Goal: Transaction & Acquisition: Purchase product/service

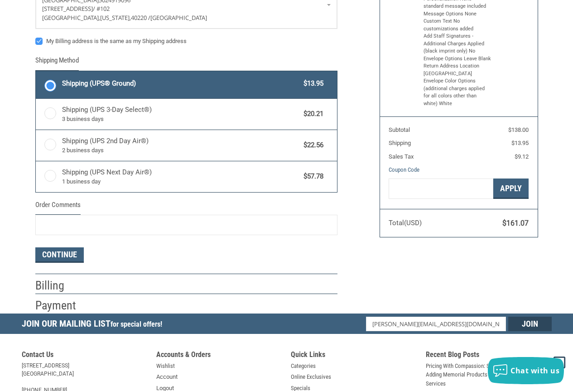
scroll to position [136, 0]
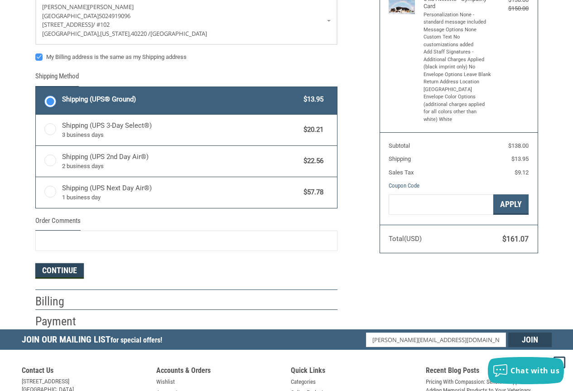
click at [52, 265] on button "Continue" at bounding box center [59, 270] width 48 height 15
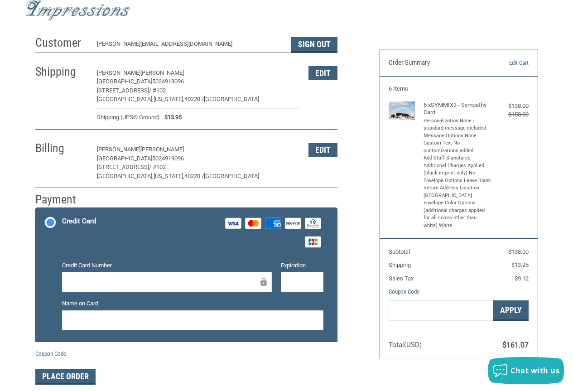
scroll to position [45, 0]
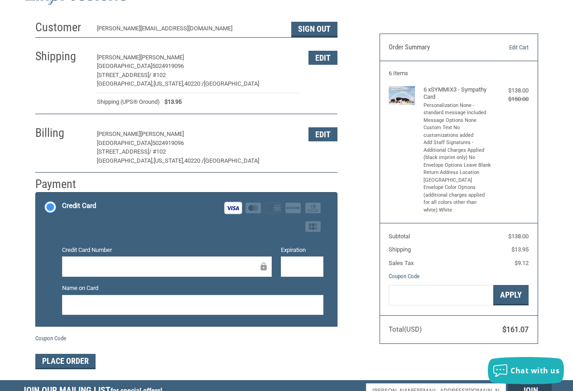
click at [295, 273] on div at bounding box center [302, 266] width 43 height 20
click at [268, 344] on form "Payment Methods Credit Card Credit Card Visa Master Amex Discover Diners Club J…" at bounding box center [186, 280] width 302 height 177
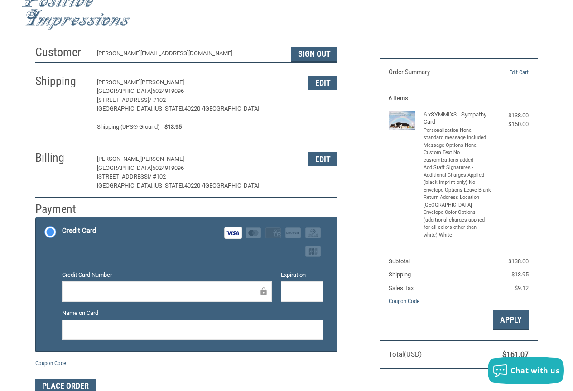
scroll to position [0, 0]
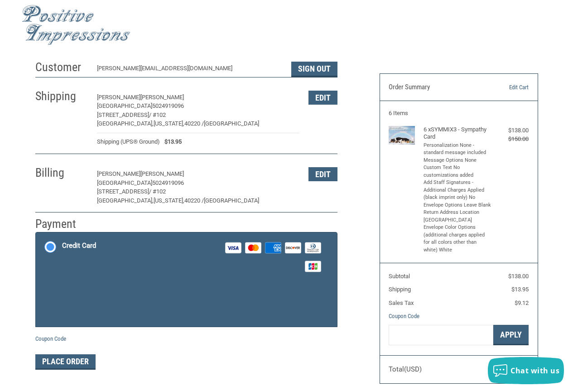
scroll to position [96, 0]
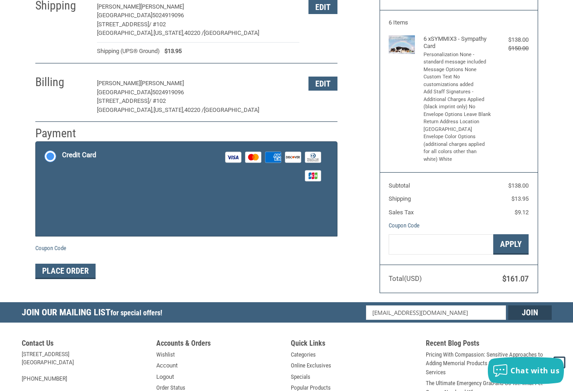
click at [52, 157] on label "Credit Card Visa Master Amex Discover Diners Club JCB" at bounding box center [186, 166] width 301 height 49
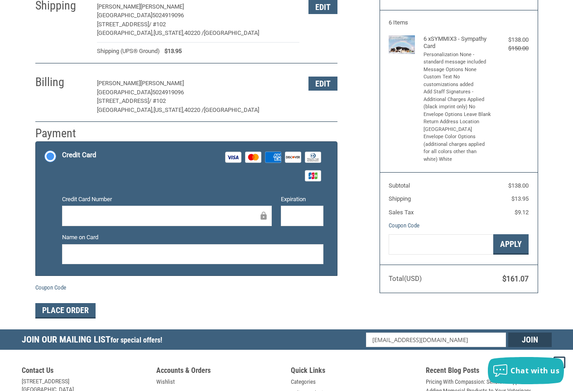
click at [130, 205] on div "Credit Card Number" at bounding box center [167, 211] width 219 height 33
click at [134, 208] on div at bounding box center [167, 216] width 210 height 20
click at [252, 261] on div at bounding box center [192, 254] width 261 height 20
click at [258, 300] on form "Payment Methods Credit Card Credit Card Visa Master Amex Discover Diners Club J…" at bounding box center [186, 229] width 302 height 177
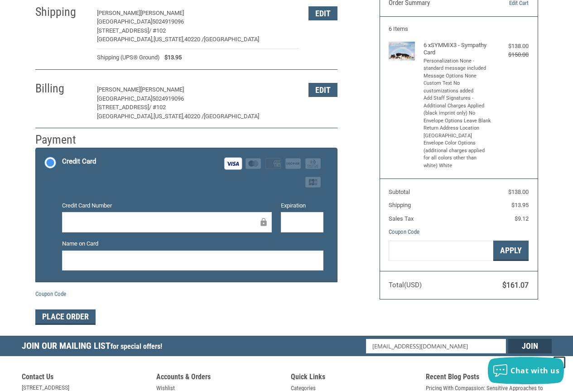
scroll to position [91, 0]
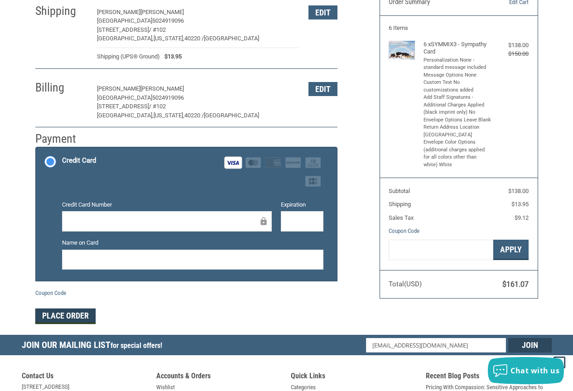
click at [81, 319] on button "Place Order" at bounding box center [65, 316] width 60 height 15
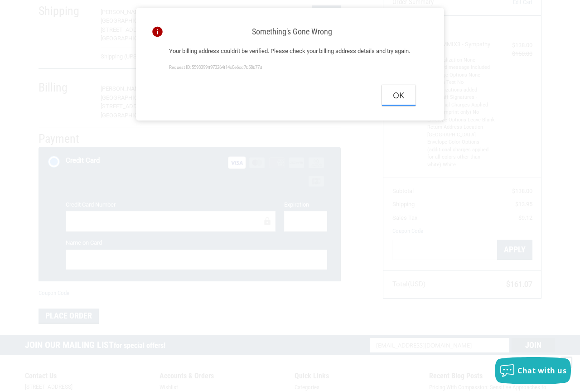
click at [395, 106] on button "Ok" at bounding box center [399, 95] width 34 height 20
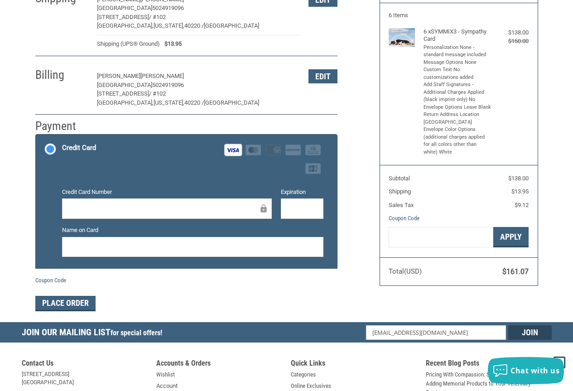
scroll to position [45, 0]
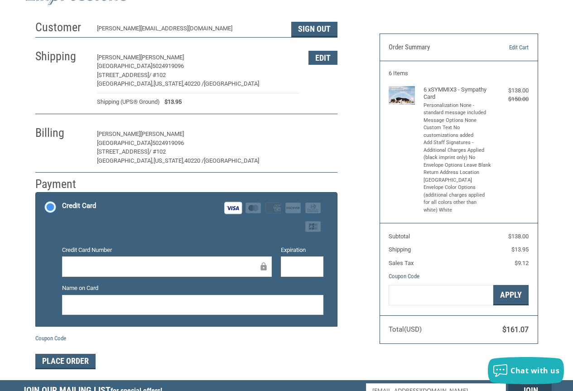
click at [319, 133] on button "Edit" at bounding box center [323, 134] width 29 height 14
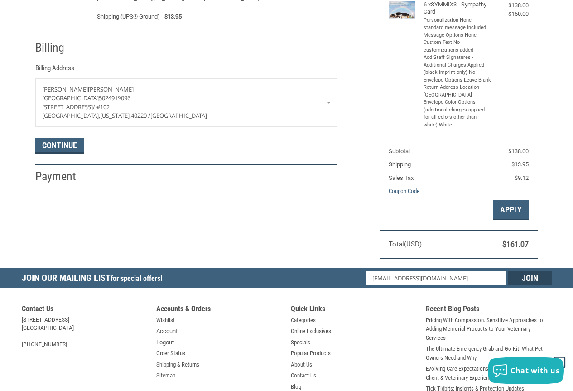
scroll to position [115, 0]
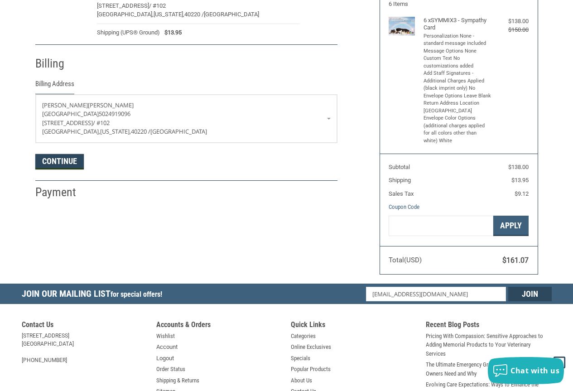
click at [53, 159] on button "Continue" at bounding box center [59, 161] width 48 height 15
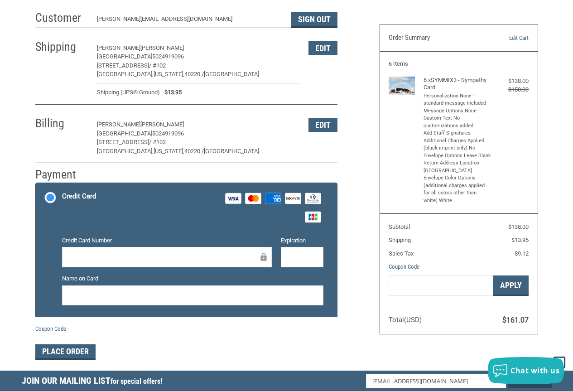
scroll to position [50, 0]
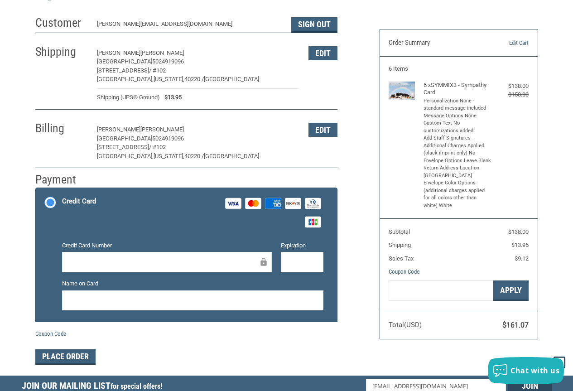
click at [169, 256] on div at bounding box center [167, 262] width 210 height 20
click at [305, 271] on div at bounding box center [302, 262] width 43 height 20
click at [226, 309] on div at bounding box center [192, 300] width 261 height 20
click at [84, 357] on button "Place Order" at bounding box center [65, 356] width 60 height 15
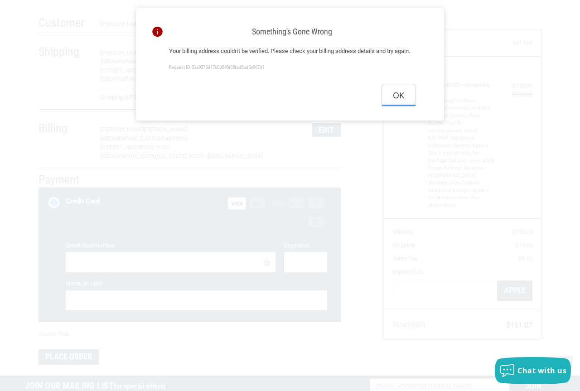
click at [401, 101] on button "Ok" at bounding box center [399, 95] width 34 height 20
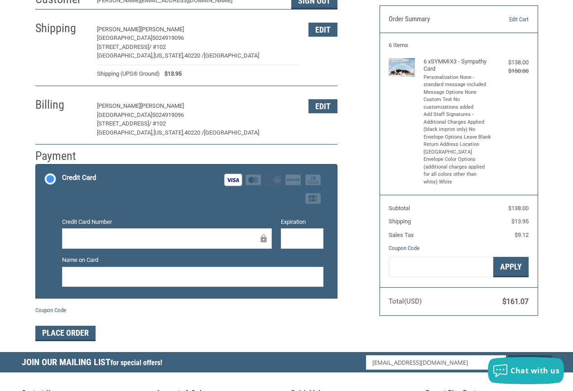
scroll to position [91, 0]
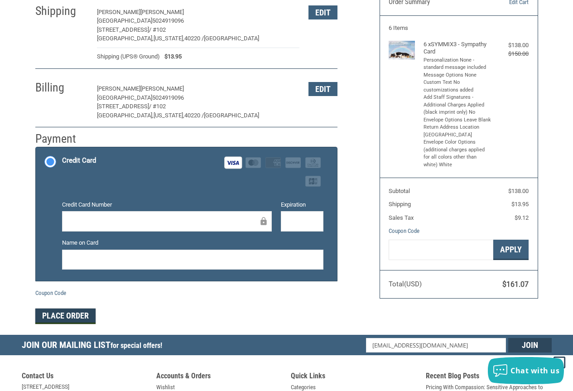
click at [74, 316] on button "Place Order" at bounding box center [65, 316] width 60 height 15
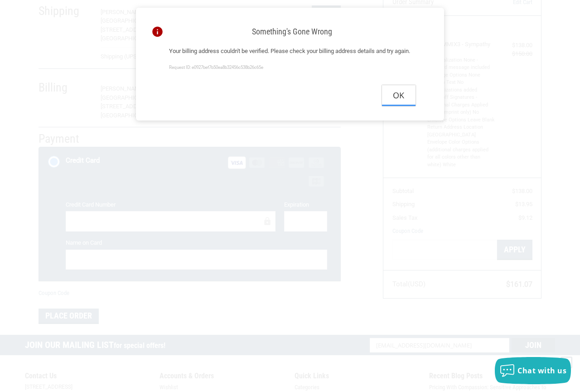
click at [404, 103] on button "Ok" at bounding box center [399, 95] width 34 height 20
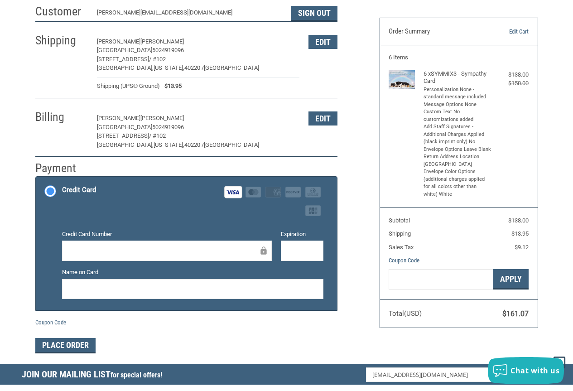
scroll to position [45, 0]
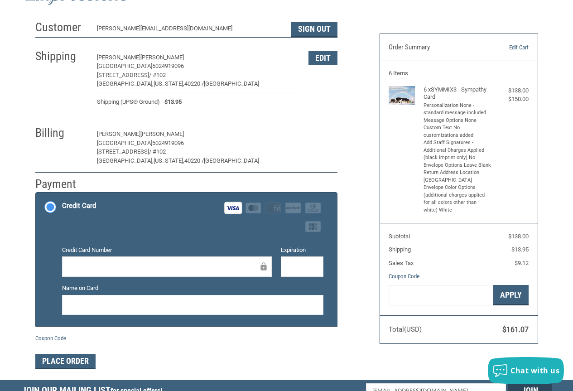
click at [314, 137] on button "Edit" at bounding box center [323, 134] width 29 height 14
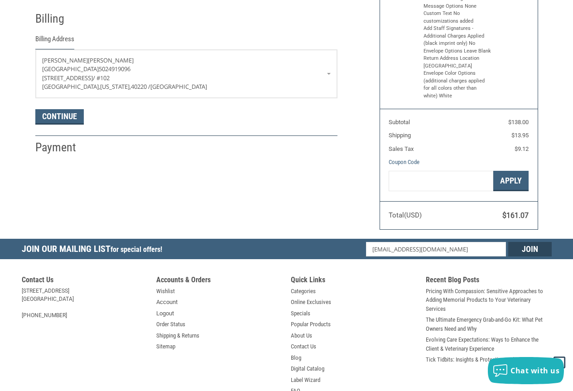
scroll to position [160, 0]
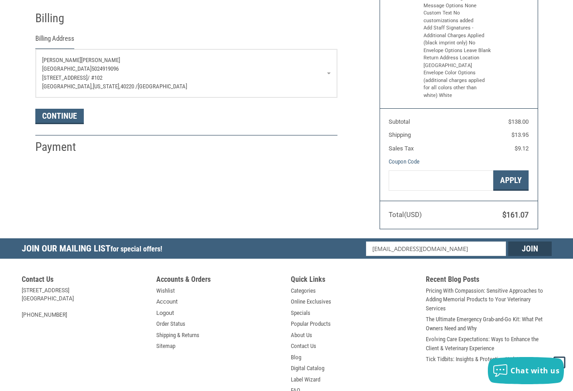
click at [330, 76] on link "[PERSON_NAME] [GEOGRAPHIC_DATA] 5024919096 [STREET_ADDRESS][US_STATE]" at bounding box center [186, 73] width 301 height 48
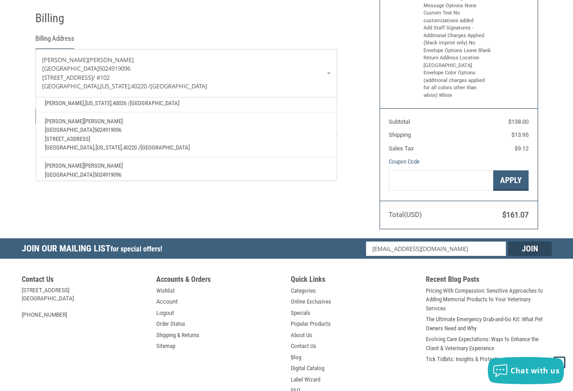
scroll to position [76, 0]
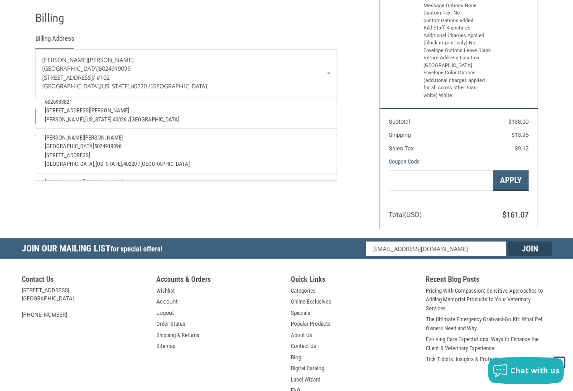
click at [161, 147] on p "[GEOGRAPHIC_DATA] 5024919096" at bounding box center [186, 146] width 283 height 9
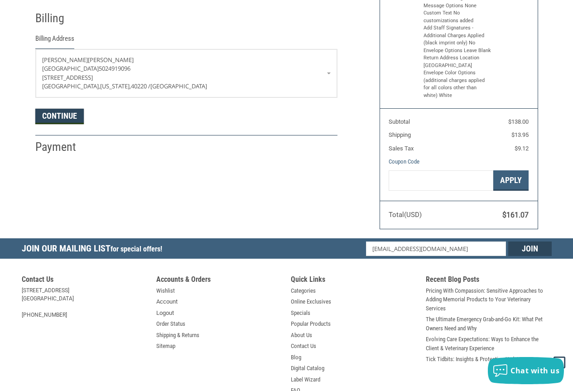
click at [62, 118] on button "Continue" at bounding box center [59, 116] width 48 height 15
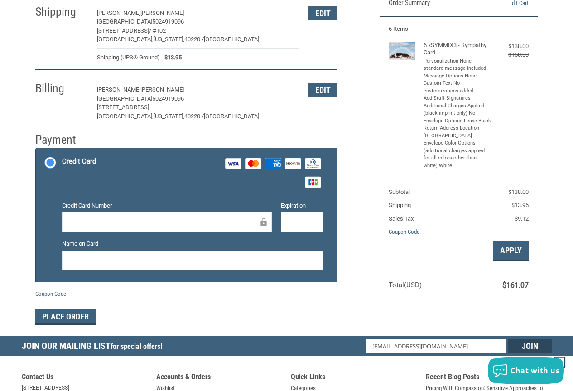
scroll to position [140, 0]
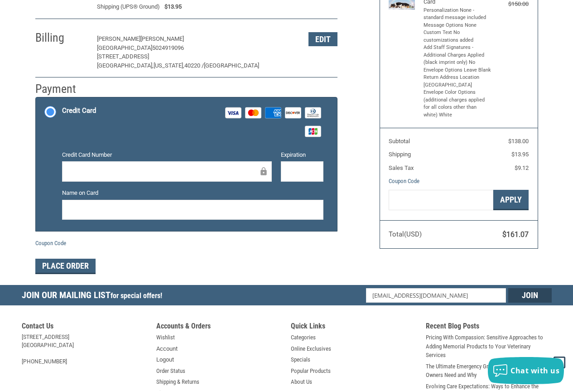
click at [117, 161] on div "Credit Card Number" at bounding box center [167, 166] width 219 height 33
click at [117, 164] on div at bounding box center [167, 171] width 210 height 20
click at [153, 145] on label "Credit Card Visa Master Amex Discover Diners Club JCB" at bounding box center [186, 121] width 301 height 49
click at [36, 99] on input "Credit Card Visa Master Amex Discover Diners Club JCB" at bounding box center [36, 98] width 0 height 0
click at [308, 165] on div at bounding box center [302, 171] width 43 height 20
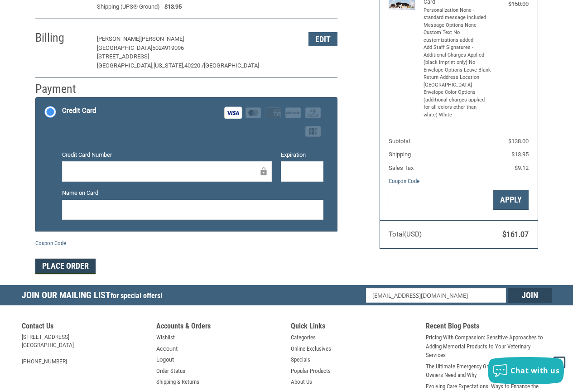
click at [71, 267] on button "Place Order" at bounding box center [65, 266] width 60 height 15
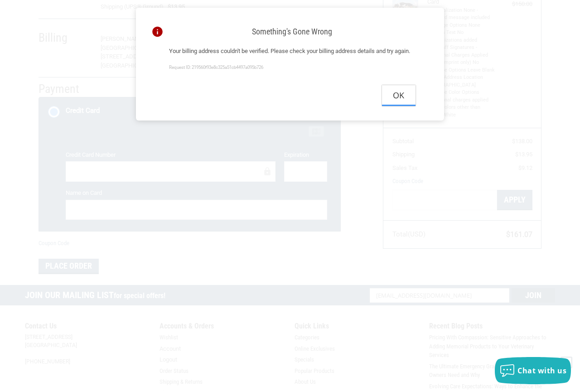
click at [402, 106] on button "Ok" at bounding box center [399, 95] width 34 height 20
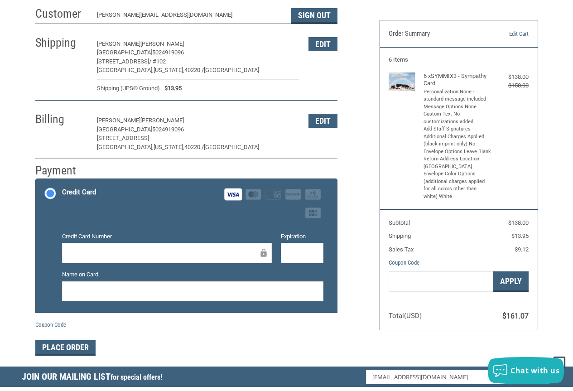
scroll to position [45, 0]
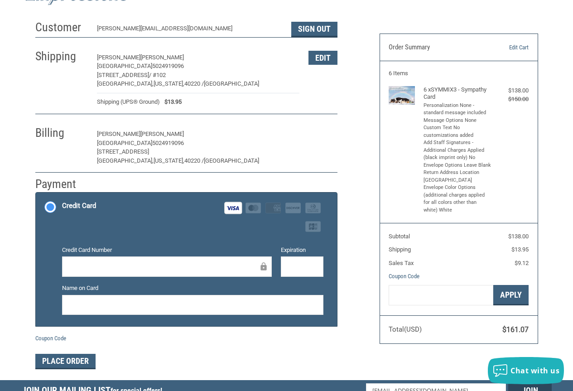
click at [321, 138] on button "Edit" at bounding box center [323, 134] width 29 height 14
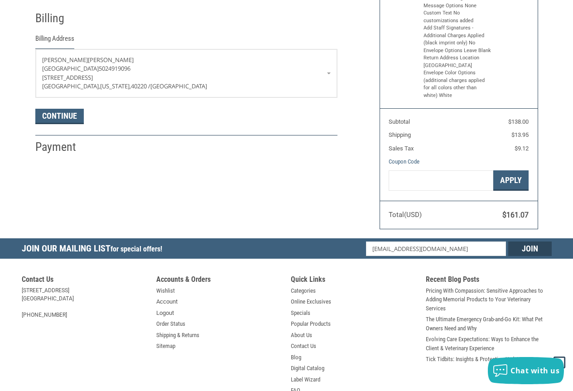
scroll to position [115, 0]
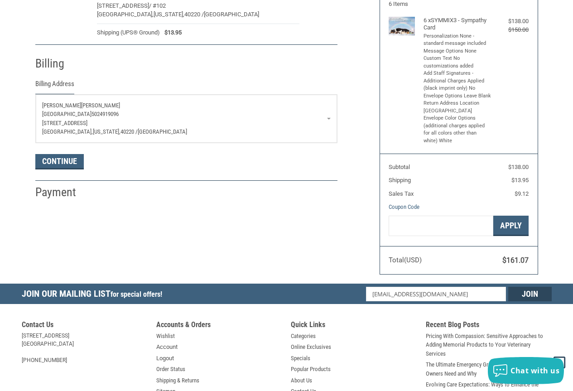
click at [329, 118] on p "[GEOGRAPHIC_DATA] 5024919096" at bounding box center [186, 114] width 289 height 9
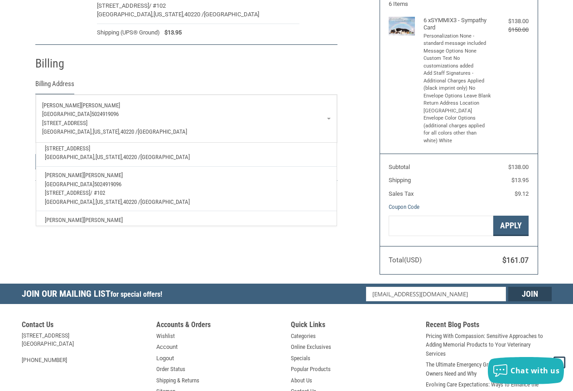
scroll to position [116, 0]
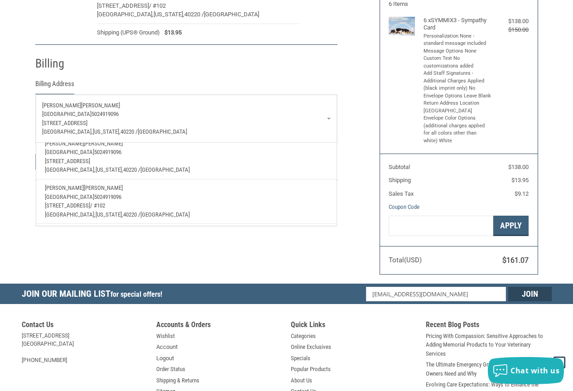
click at [348, 66] on div "Customer [PERSON_NAME][EMAIL_ADDRESS][DOMAIN_NAME] Sign Out Shipping [PERSON_NA…" at bounding box center [201, 74] width 344 height 254
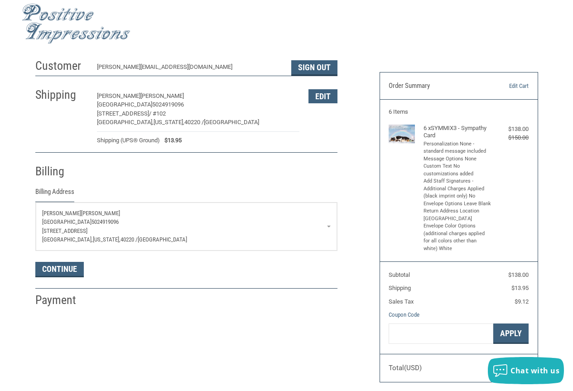
scroll to position [0, 0]
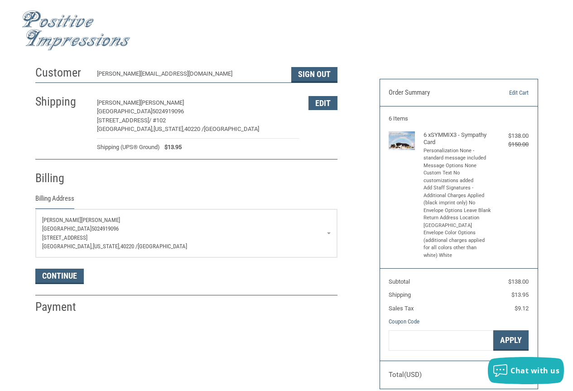
click at [328, 234] on link "[PERSON_NAME] [GEOGRAPHIC_DATA] 5024919096 [STREET_ADDRESS][US_STATE]" at bounding box center [186, 233] width 301 height 48
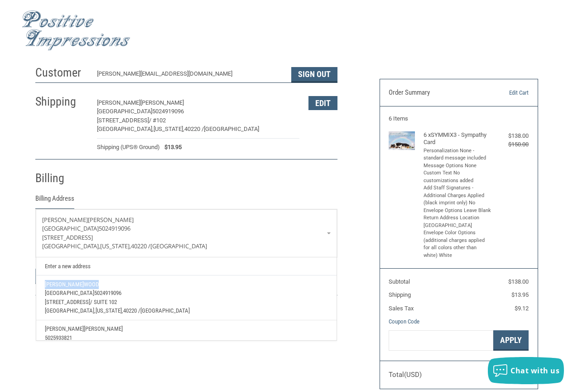
drag, startPoint x: 328, startPoint y: 275, endPoint x: 328, endPoint y: 283, distance: 7.3
click at [328, 283] on ul "Enter a new address [PERSON_NAME][GEOGRAPHIC_DATA][STREET_ADDRESS][US_STATE][GE…" at bounding box center [186, 299] width 301 height 84
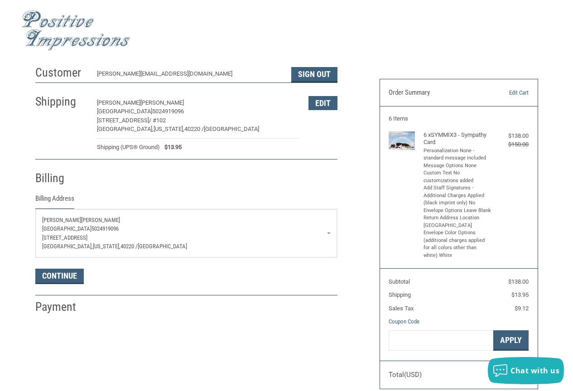
click at [322, 228] on p "[GEOGRAPHIC_DATA] 5024919096" at bounding box center [186, 228] width 289 height 9
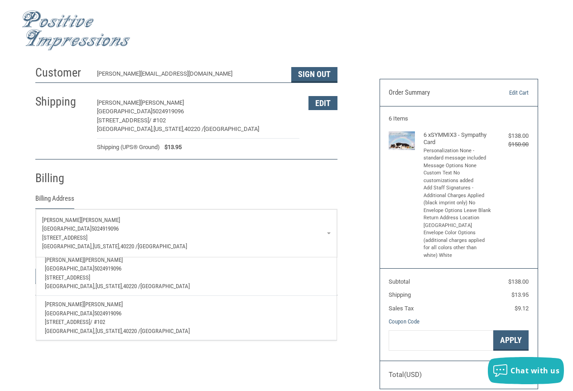
scroll to position [117, 0]
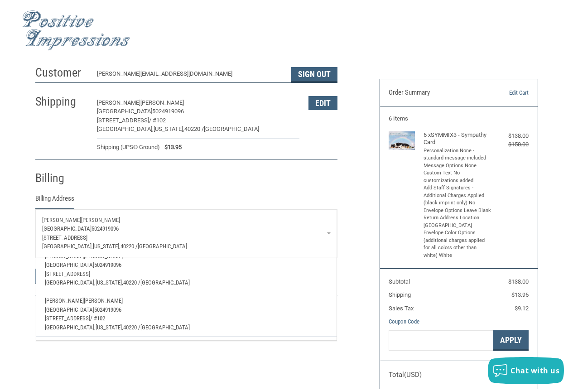
click at [216, 272] on p "[STREET_ADDRESS]" at bounding box center [186, 274] width 283 height 9
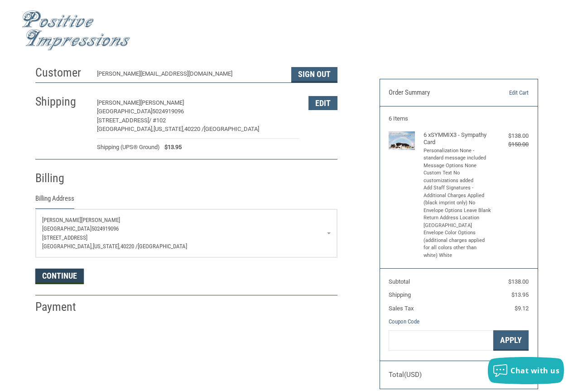
click at [53, 277] on button "Continue" at bounding box center [59, 276] width 48 height 15
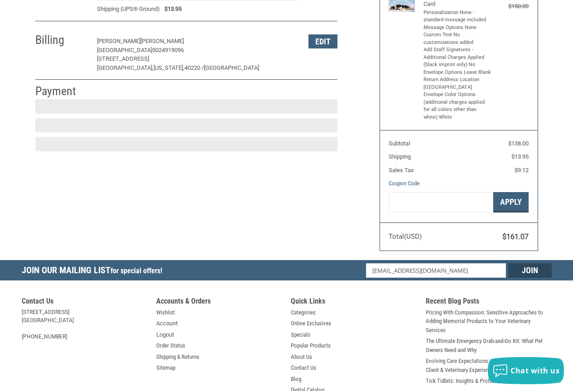
scroll to position [140, 0]
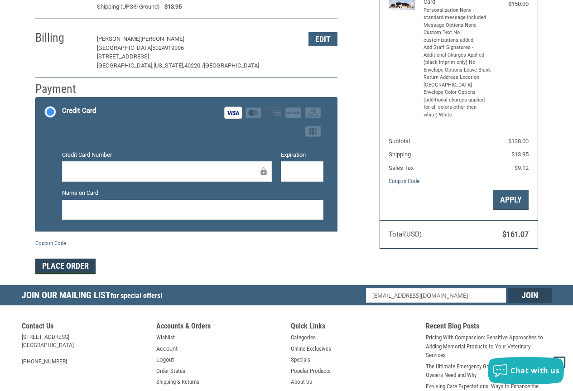
click at [72, 265] on button "Place Order" at bounding box center [65, 266] width 60 height 15
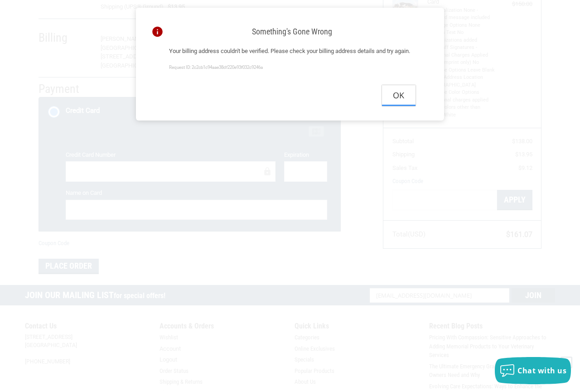
click at [398, 106] on button "Ok" at bounding box center [399, 95] width 34 height 20
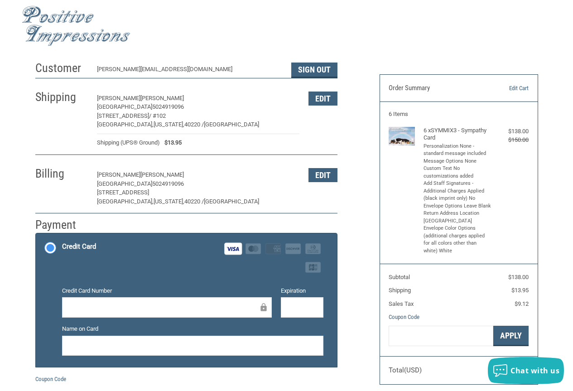
scroll to position [0, 0]
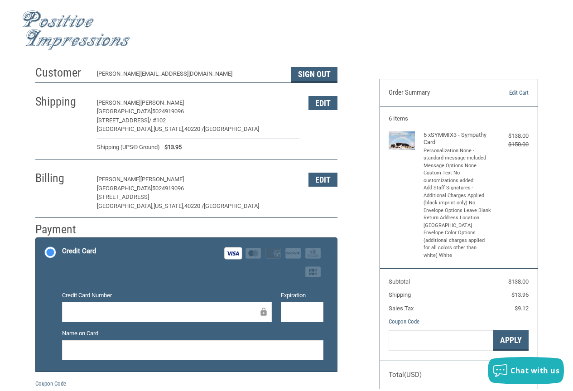
click at [97, 35] on img at bounding box center [76, 30] width 109 height 40
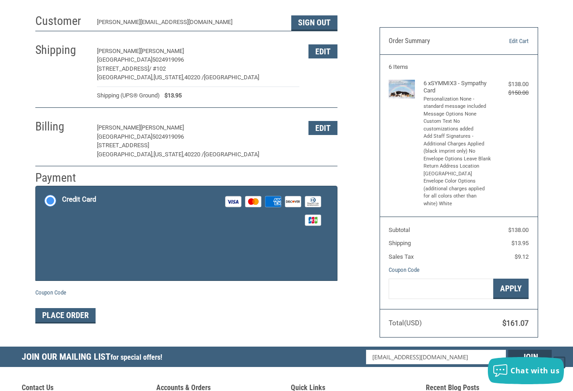
scroll to position [50, 0]
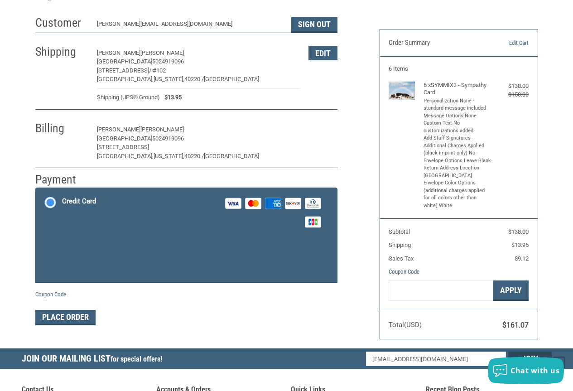
click at [320, 131] on button "Edit" at bounding box center [323, 130] width 29 height 14
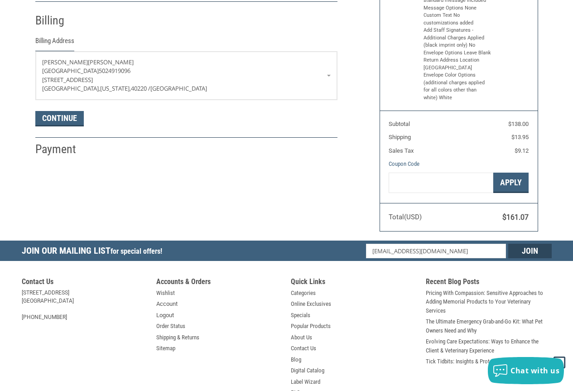
scroll to position [160, 0]
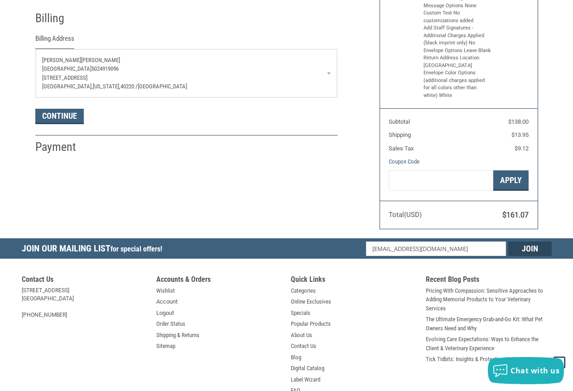
click at [306, 75] on p "[STREET_ADDRESS]" at bounding box center [186, 77] width 289 height 9
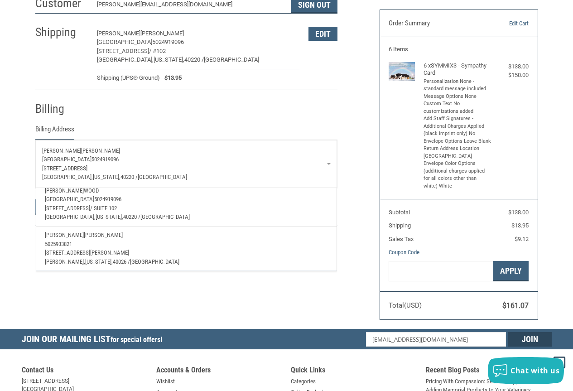
scroll to position [45, 0]
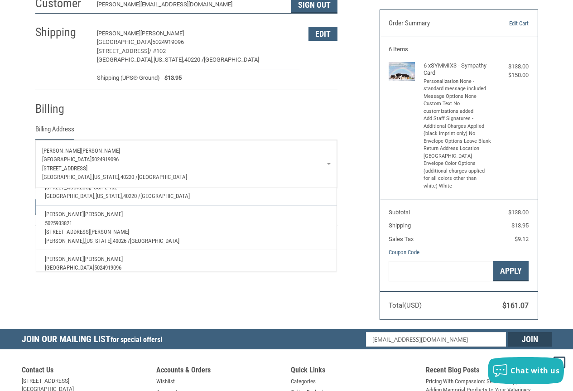
click at [84, 222] on p "5025933821" at bounding box center [186, 223] width 283 height 9
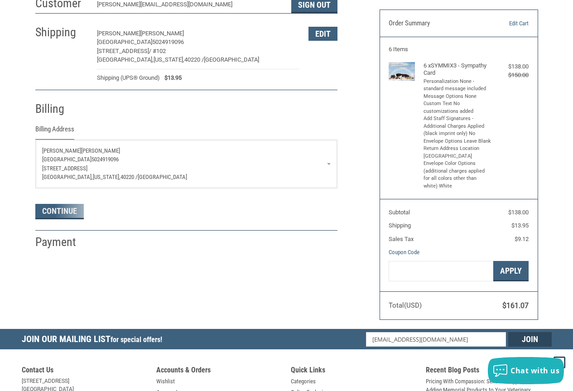
select select "KY"
select select "US"
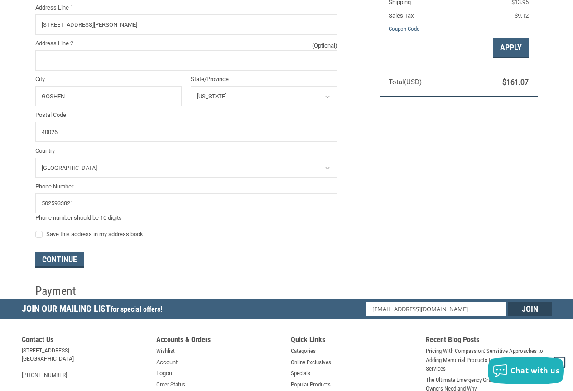
scroll to position [296, 0]
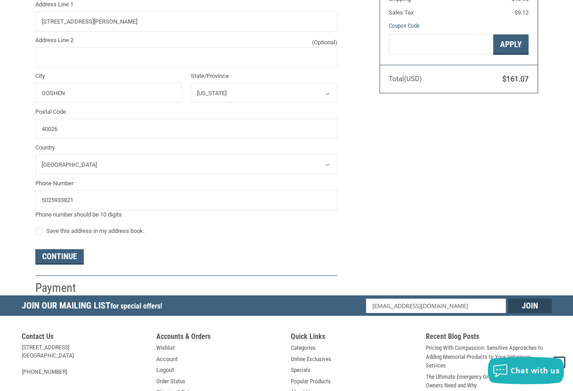
click at [39, 235] on label "Save this address in my address book." at bounding box center [186, 230] width 302 height 7
click at [36, 227] on input "Save this address in my address book." at bounding box center [35, 227] width 0 height 0
checkbox input "true"
click at [54, 258] on button "Continue" at bounding box center [59, 256] width 48 height 15
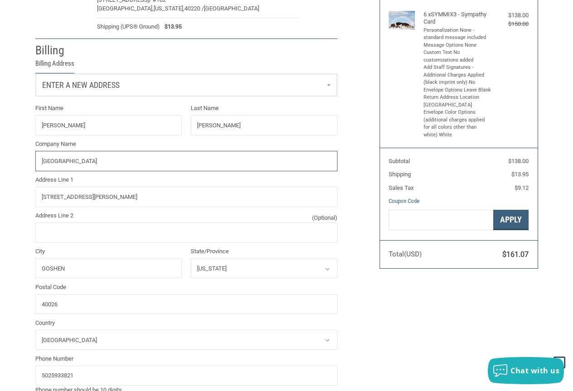
scroll to position [173, 0]
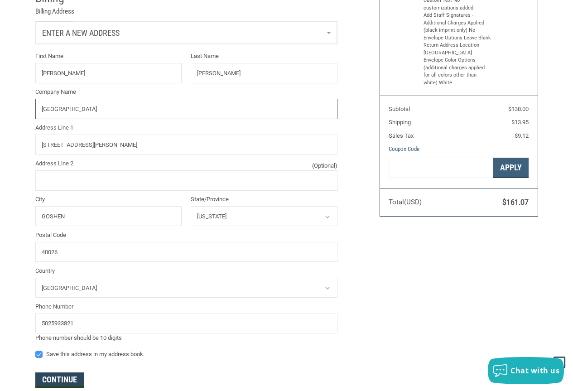
type input "[GEOGRAPHIC_DATA]"
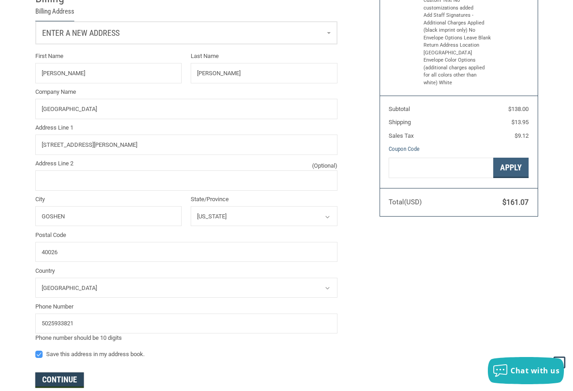
click at [50, 382] on button "Continue" at bounding box center [59, 379] width 48 height 15
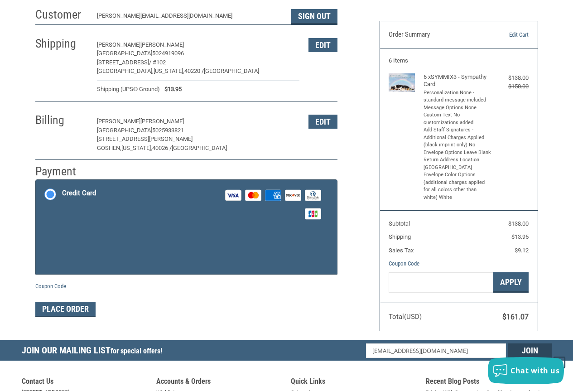
scroll to position [50, 0]
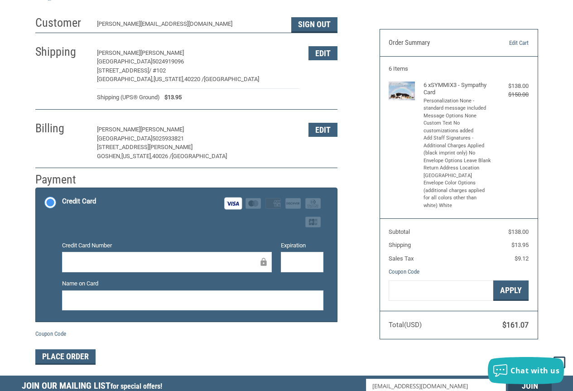
click at [198, 295] on div at bounding box center [192, 300] width 261 height 20
click at [196, 308] on div at bounding box center [192, 300] width 261 height 20
click at [83, 357] on button "Place Order" at bounding box center [65, 356] width 60 height 15
